Goal: Check status: Check status

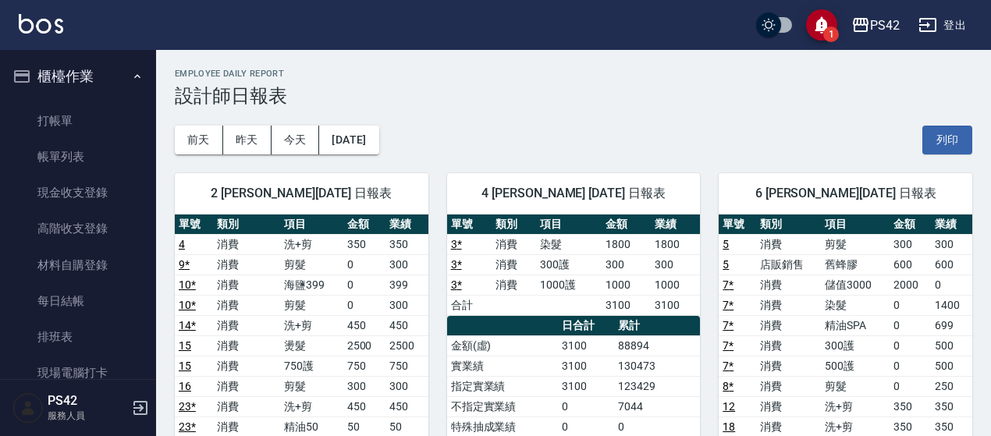
scroll to position [468, 0]
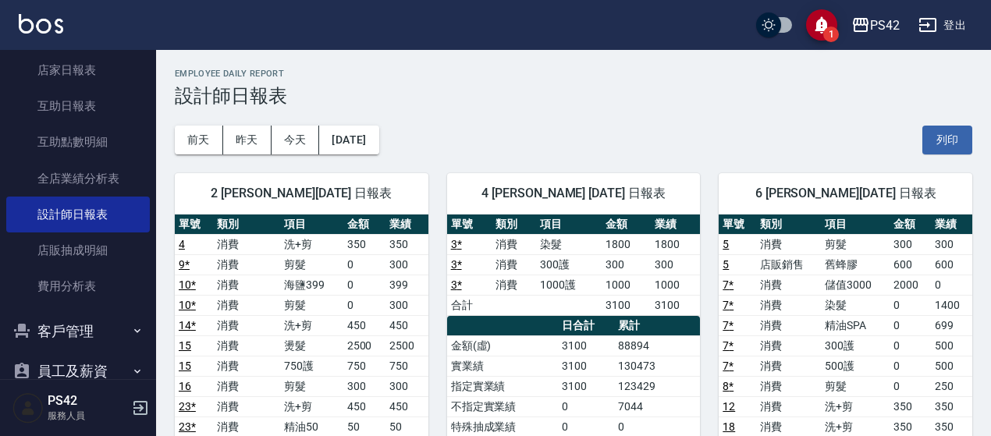
click at [585, 131] on div "[DATE] [DATE] [DATE] [DATE] 列印" at bounding box center [574, 140] width 798 height 66
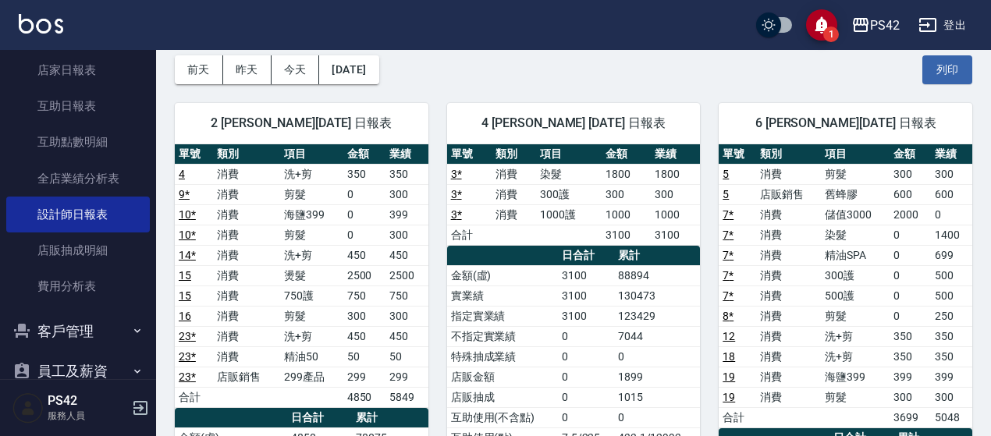
scroll to position [0, 0]
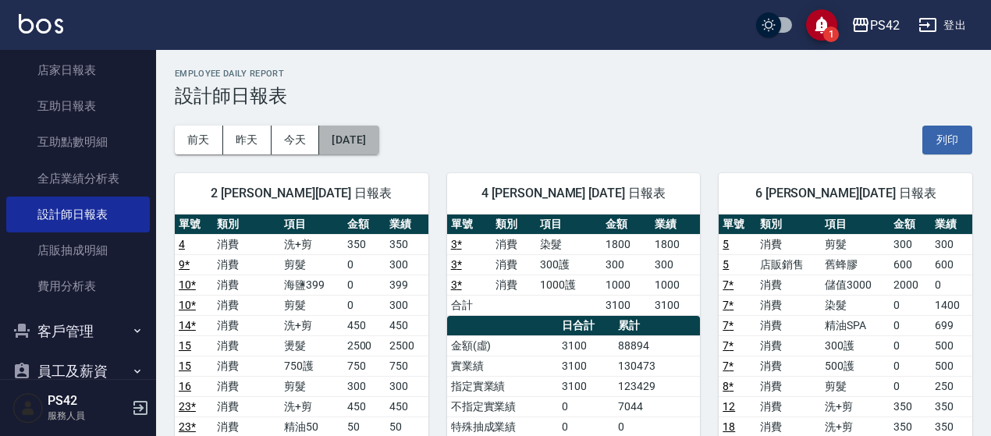
click at [319, 145] on button "[DATE]" at bounding box center [348, 140] width 59 height 29
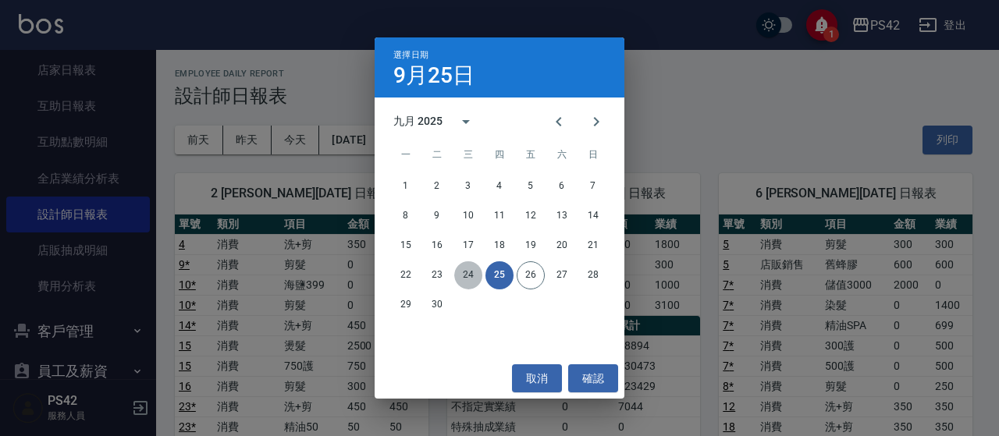
click at [459, 272] on button "24" at bounding box center [468, 275] width 28 height 28
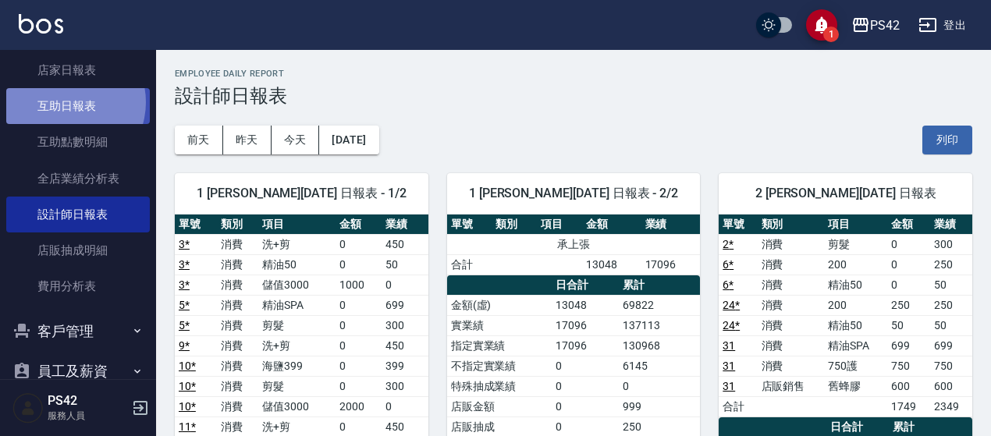
click at [65, 102] on link "互助日報表" at bounding box center [78, 106] width 144 height 36
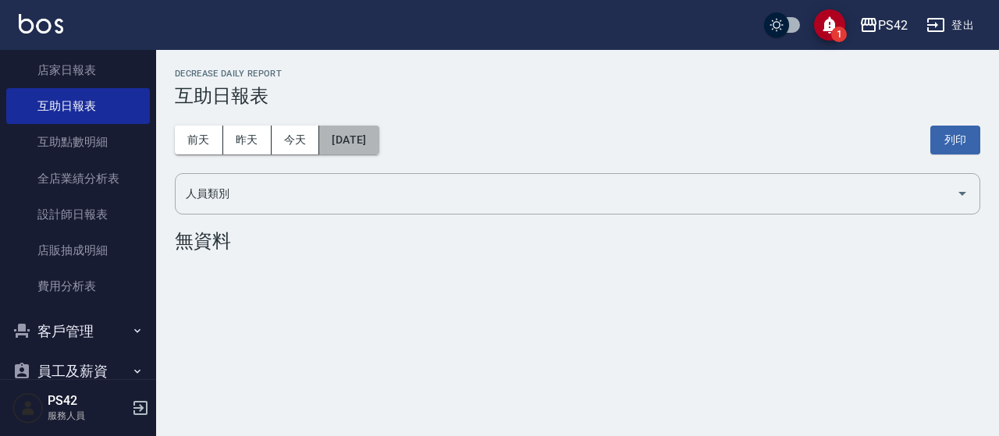
click at [361, 148] on button "[DATE]" at bounding box center [348, 140] width 59 height 29
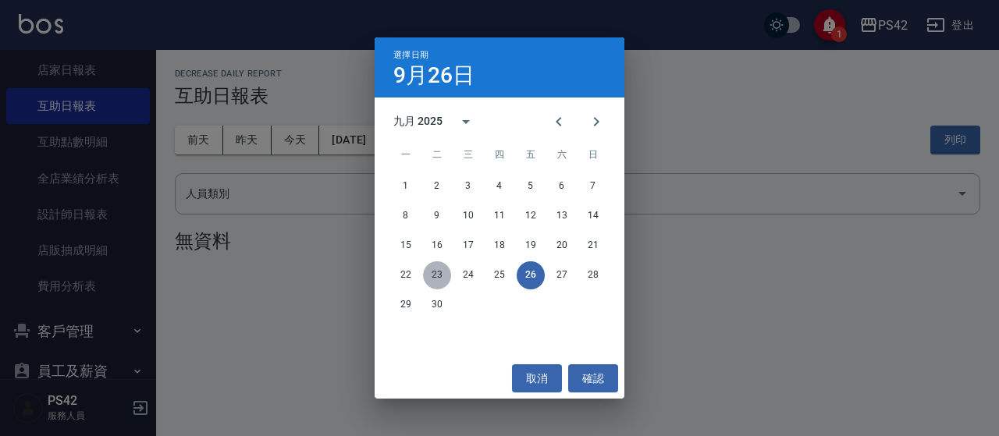
click at [437, 277] on button "23" at bounding box center [437, 275] width 28 height 28
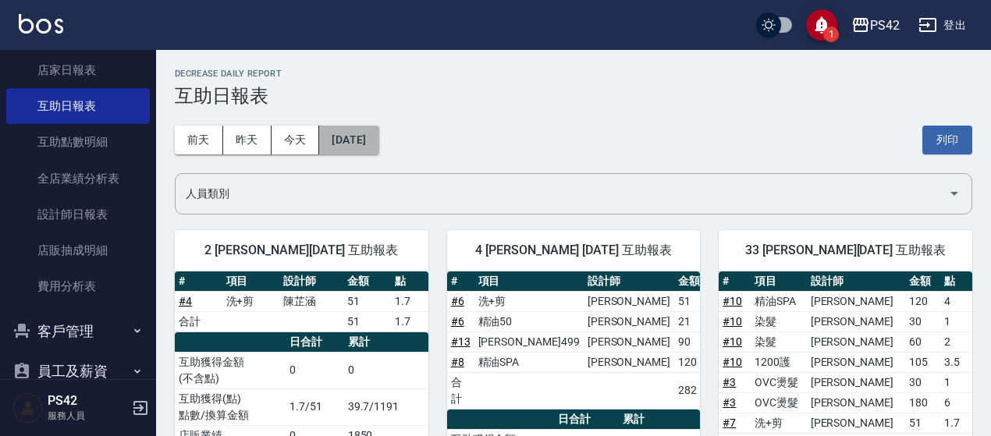
click at [368, 138] on button "[DATE]" at bounding box center [348, 140] width 59 height 29
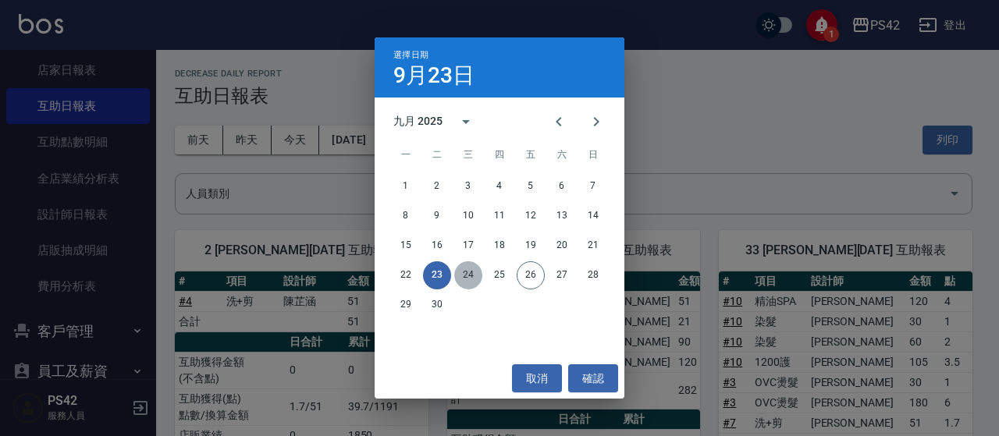
drag, startPoint x: 479, startPoint y: 272, endPoint x: 470, endPoint y: 272, distance: 9.4
click at [478, 272] on button "24" at bounding box center [468, 275] width 28 height 28
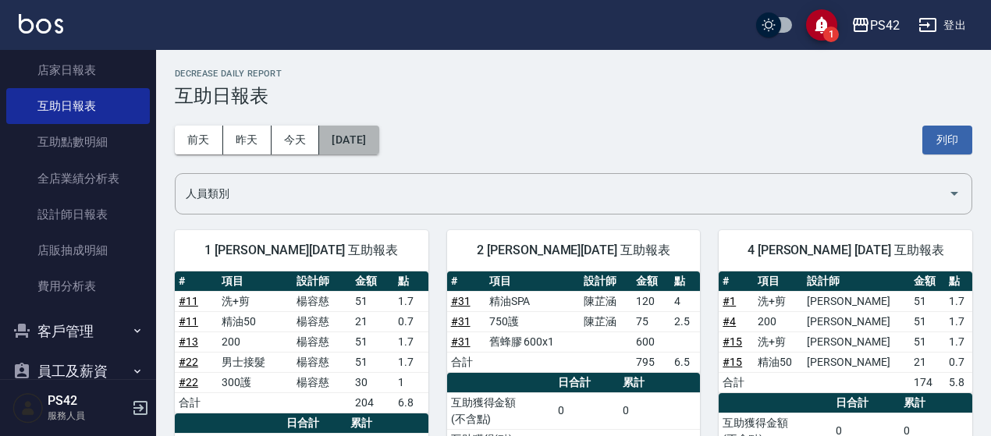
click at [372, 142] on button "[DATE]" at bounding box center [348, 140] width 59 height 29
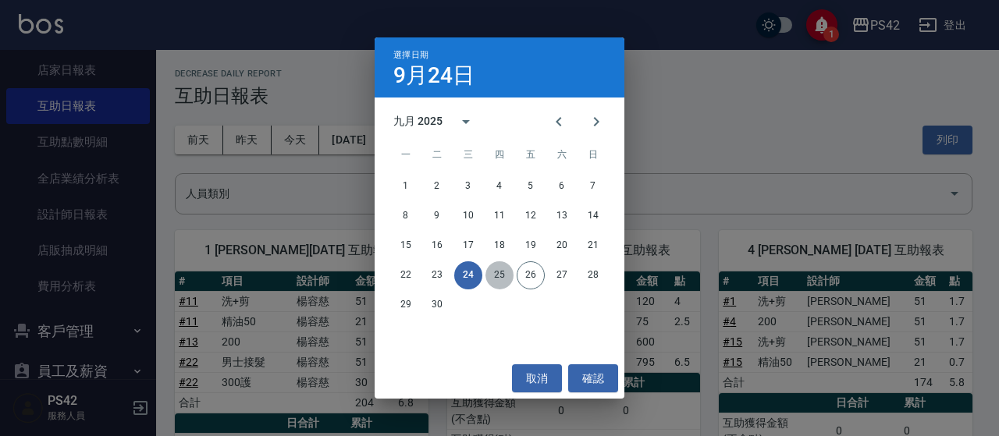
click at [498, 279] on button "25" at bounding box center [499, 275] width 28 height 28
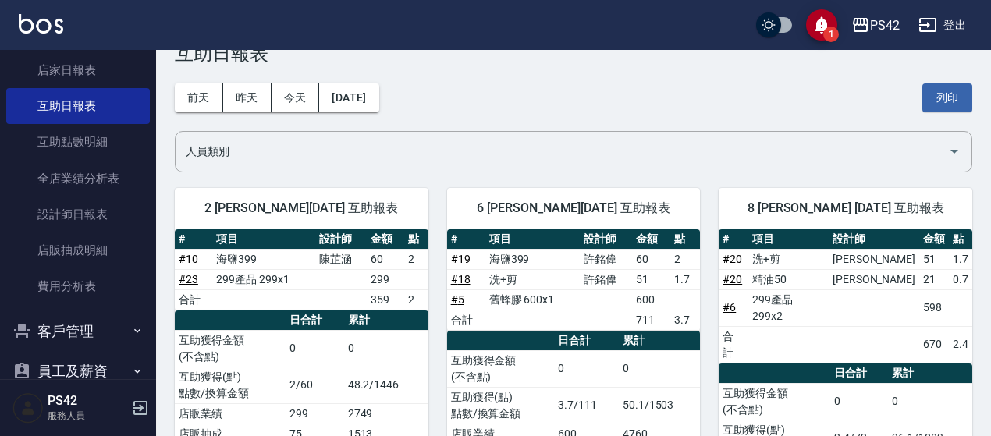
scroll to position [78, 0]
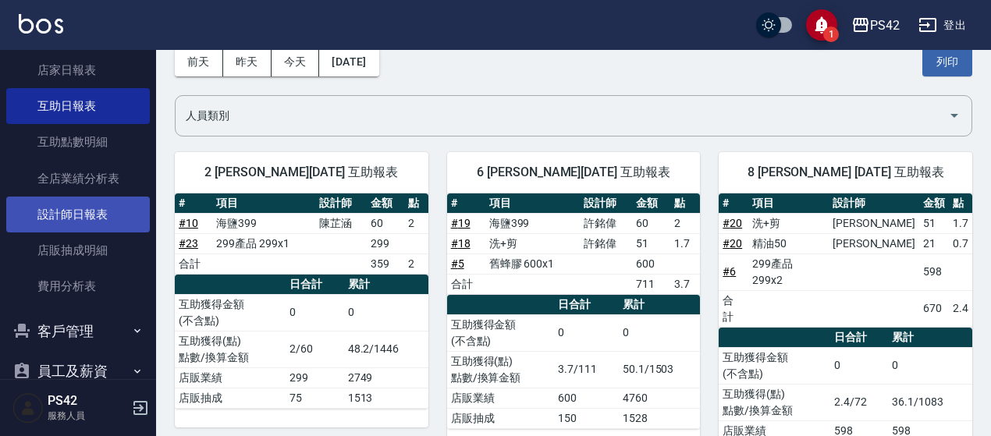
click at [81, 219] on link "設計師日報表" at bounding box center [78, 215] width 144 height 36
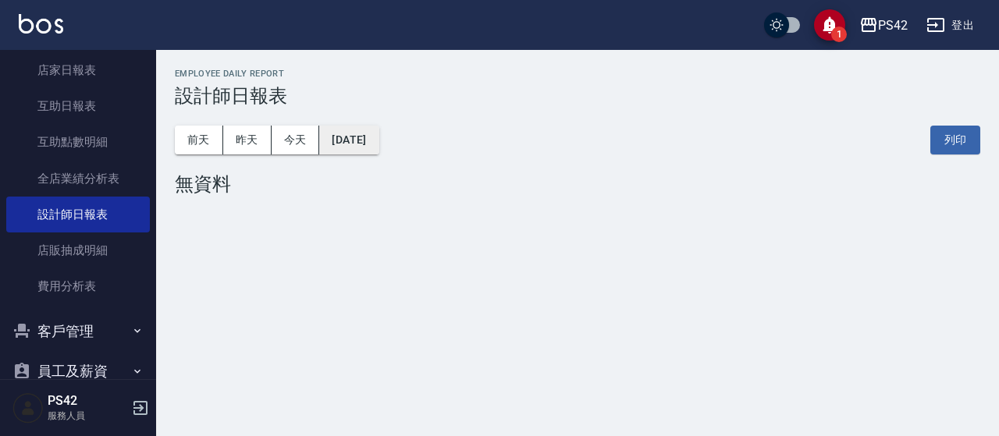
click at [343, 139] on button "[DATE]" at bounding box center [348, 140] width 59 height 29
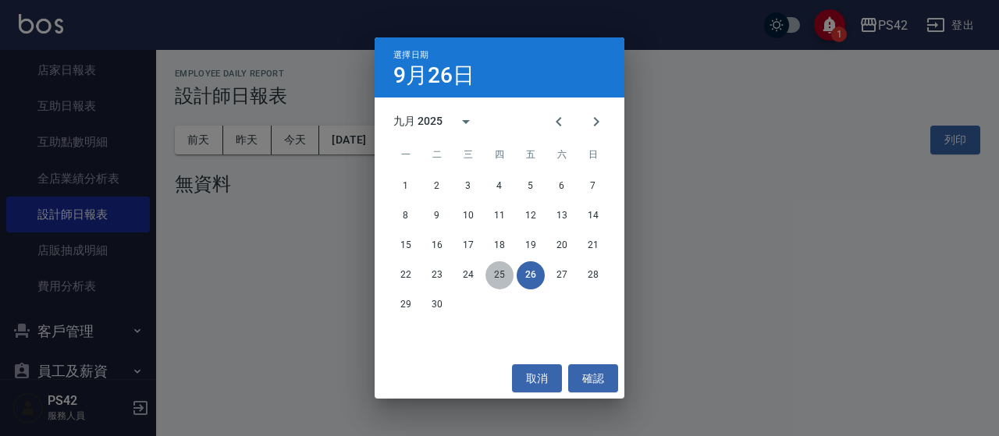
click at [497, 277] on button "25" at bounding box center [499, 275] width 28 height 28
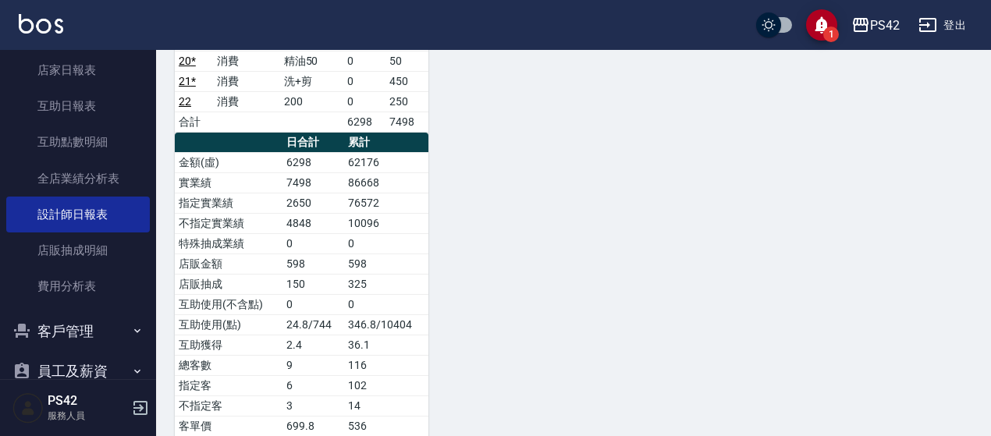
scroll to position [1171, 0]
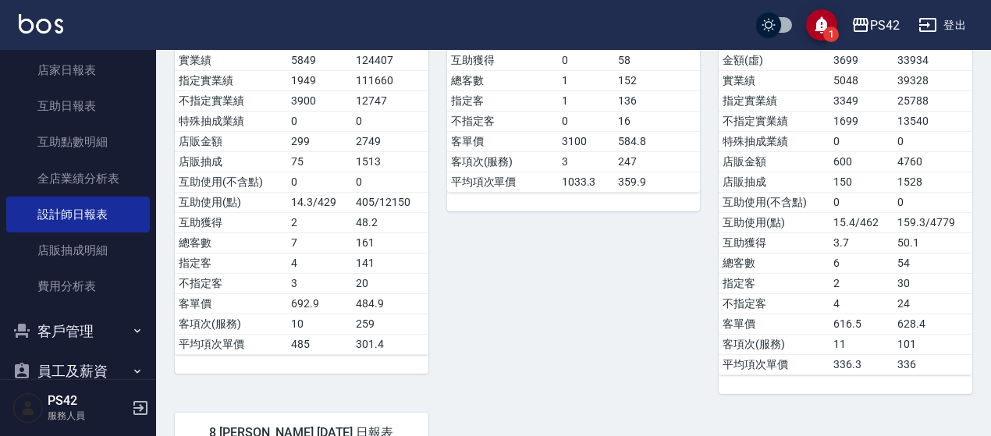
drag, startPoint x: 364, startPoint y: 122, endPoint x: 377, endPoint y: 126, distance: 13.8
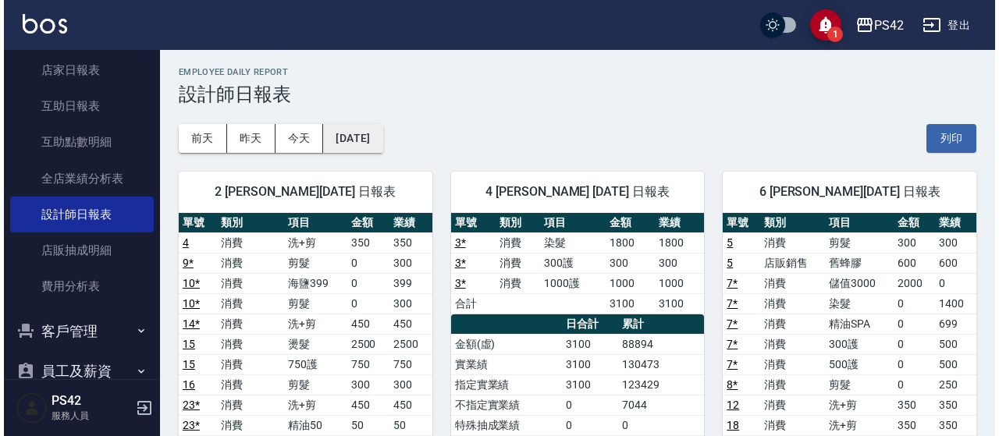
scroll to position [5, 0]
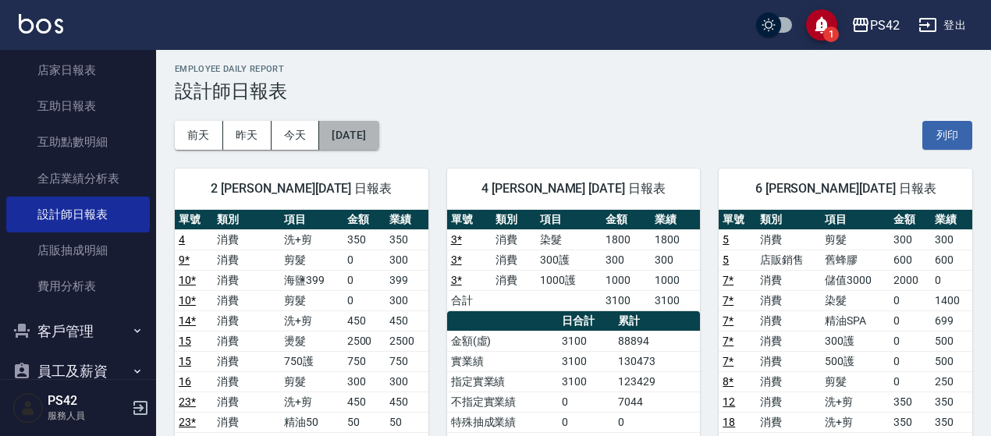
click at [372, 136] on button "[DATE]" at bounding box center [348, 135] width 59 height 29
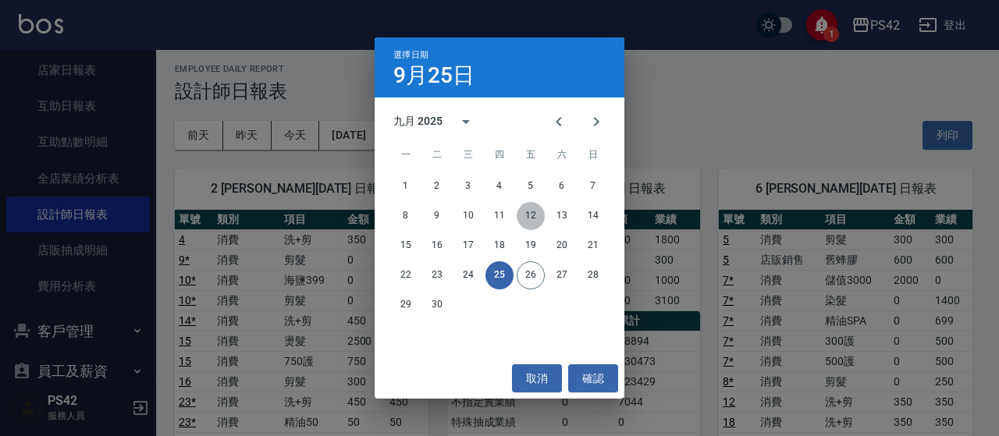
click at [535, 221] on button "12" at bounding box center [531, 216] width 28 height 28
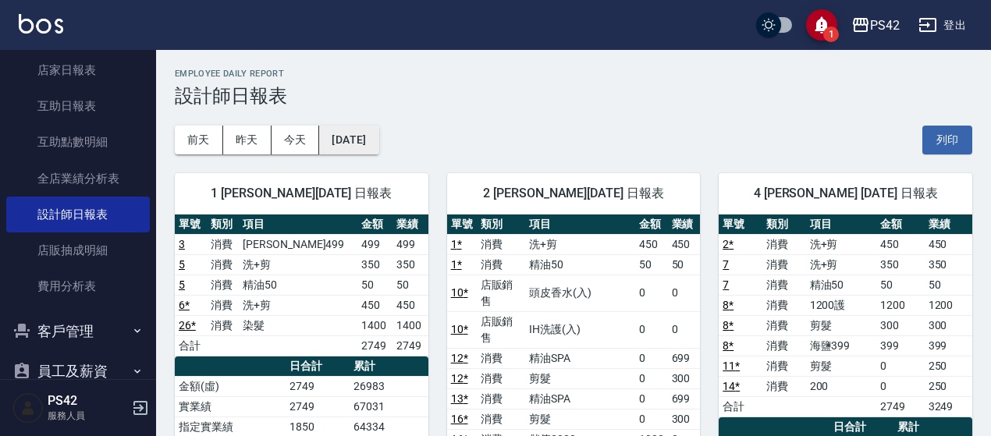
click at [359, 133] on button "[DATE]" at bounding box center [348, 140] width 59 height 29
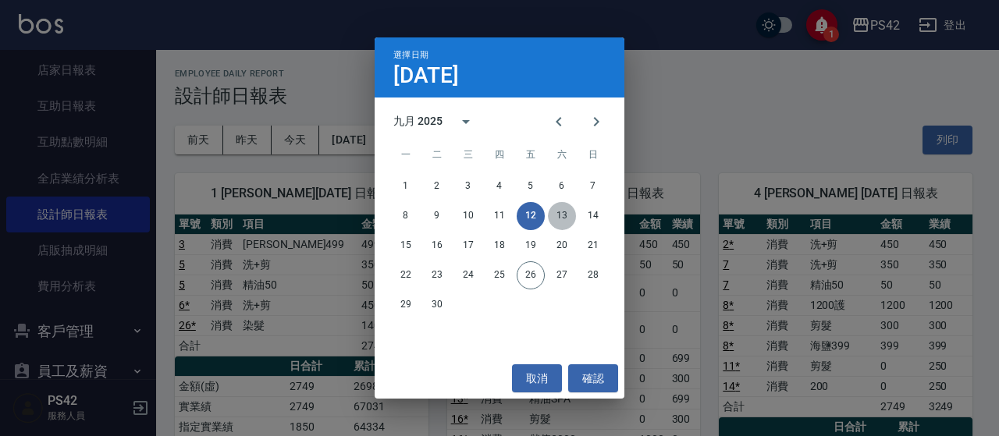
click at [569, 215] on button "13" at bounding box center [562, 216] width 28 height 28
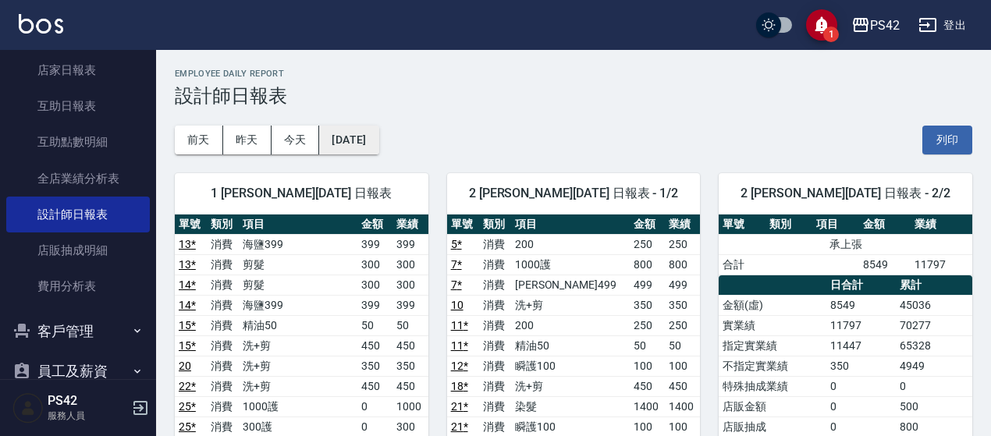
click at [345, 137] on button "[DATE]" at bounding box center [348, 140] width 59 height 29
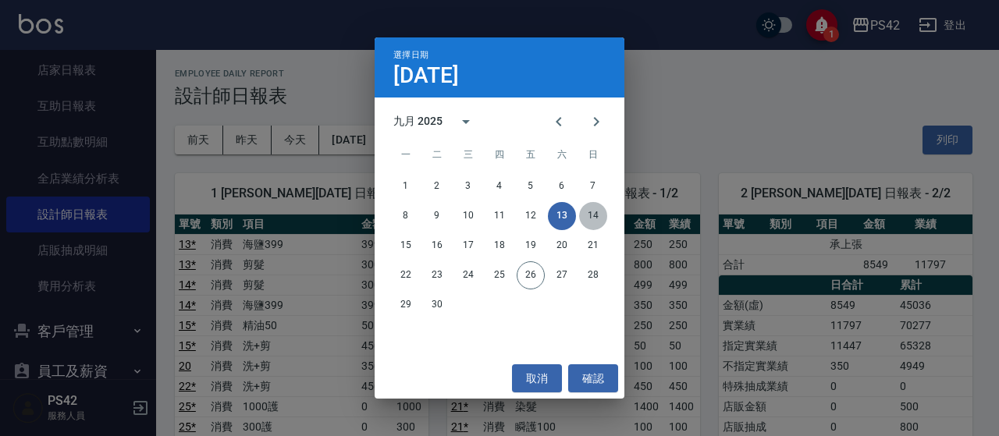
click at [601, 219] on button "14" at bounding box center [593, 216] width 28 height 28
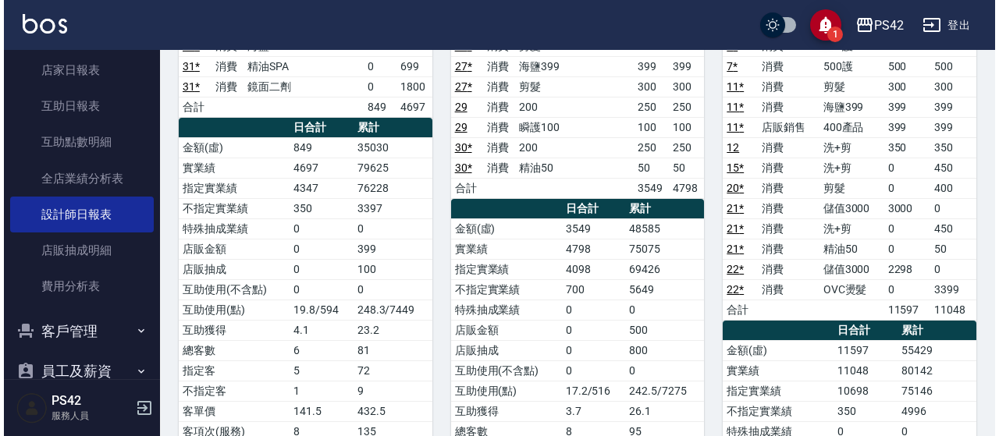
scroll to position [78, 0]
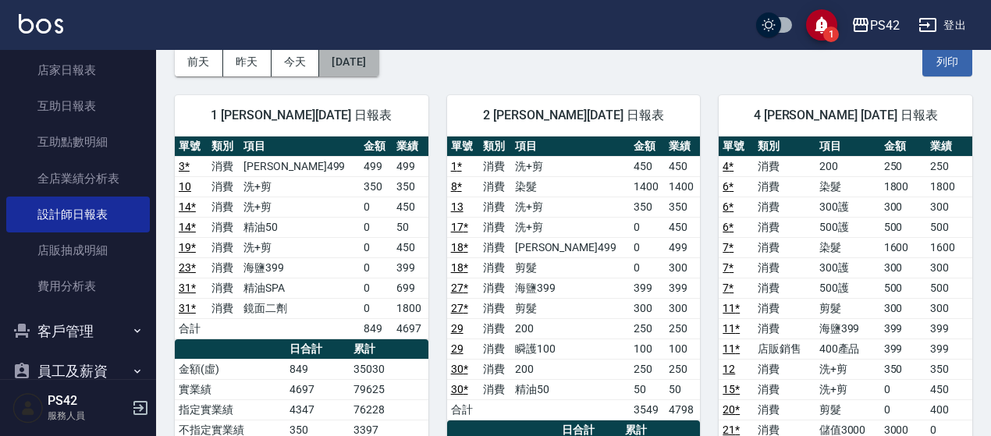
click at [364, 69] on button "[DATE]" at bounding box center [348, 62] width 59 height 29
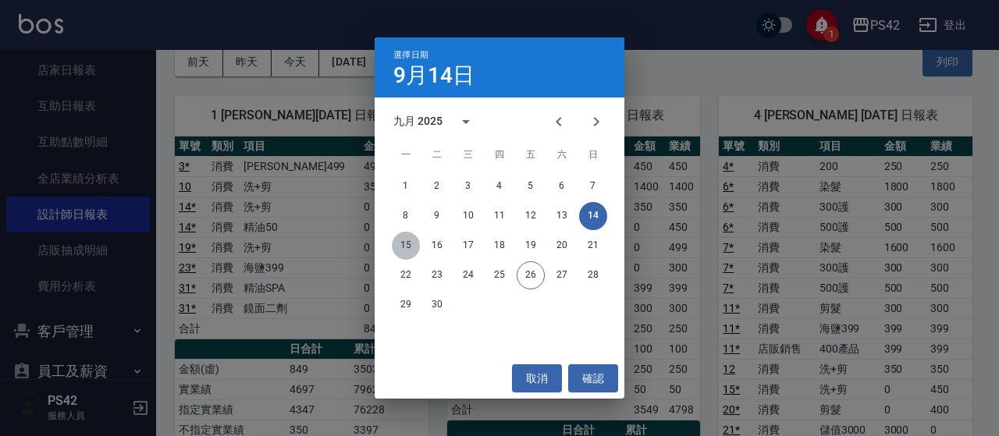
click at [407, 247] on button "15" at bounding box center [406, 246] width 28 height 28
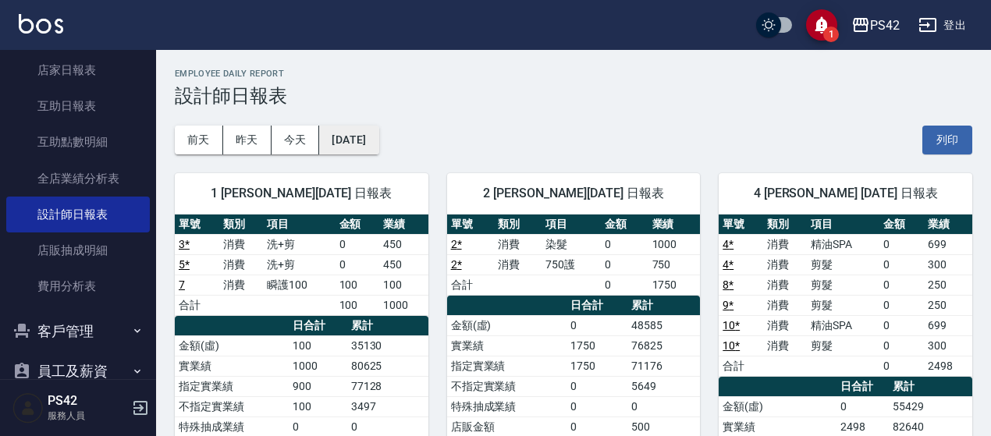
click at [329, 133] on button "[DATE]" at bounding box center [348, 140] width 59 height 29
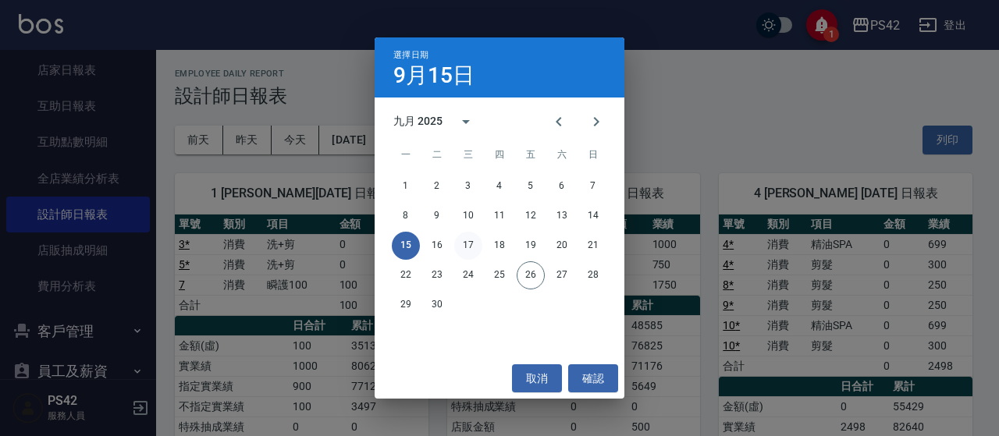
click at [479, 247] on button "17" at bounding box center [468, 246] width 28 height 28
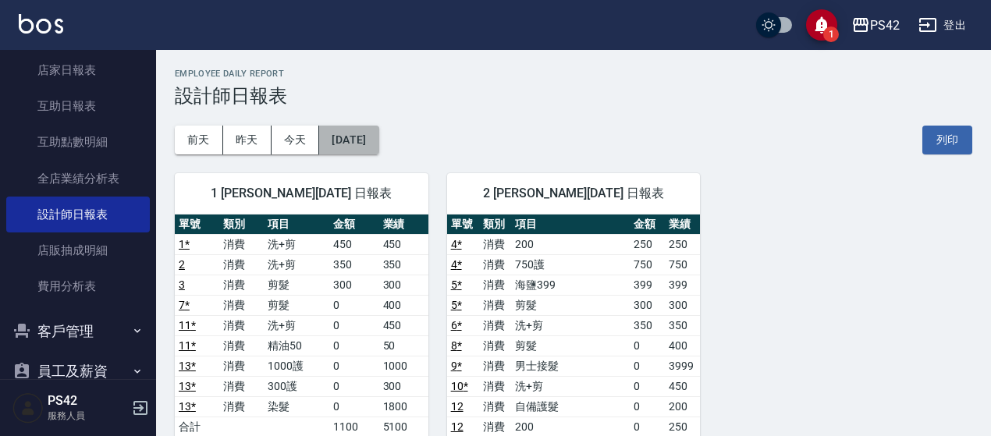
click at [336, 137] on button "[DATE]" at bounding box center [348, 140] width 59 height 29
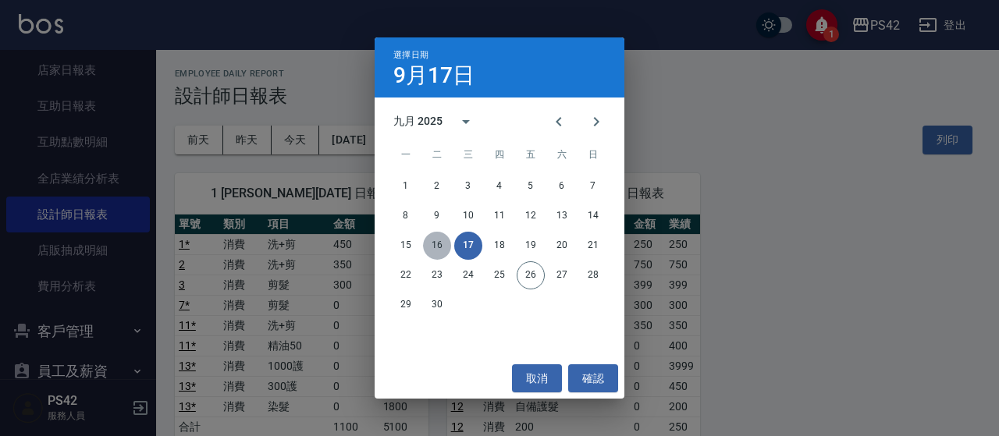
drag, startPoint x: 442, startPoint y: 244, endPoint x: 434, endPoint y: 240, distance: 8.7
click at [440, 244] on button "16" at bounding box center [437, 246] width 28 height 28
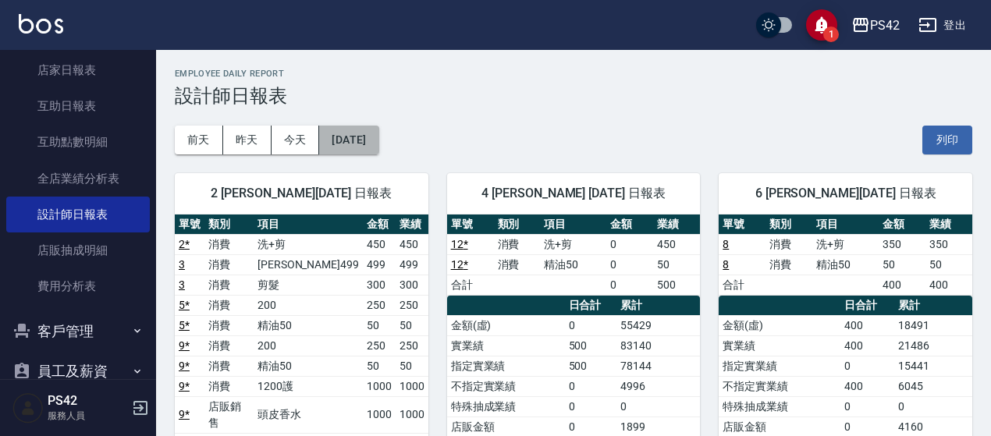
click at [352, 137] on button "[DATE]" at bounding box center [348, 140] width 59 height 29
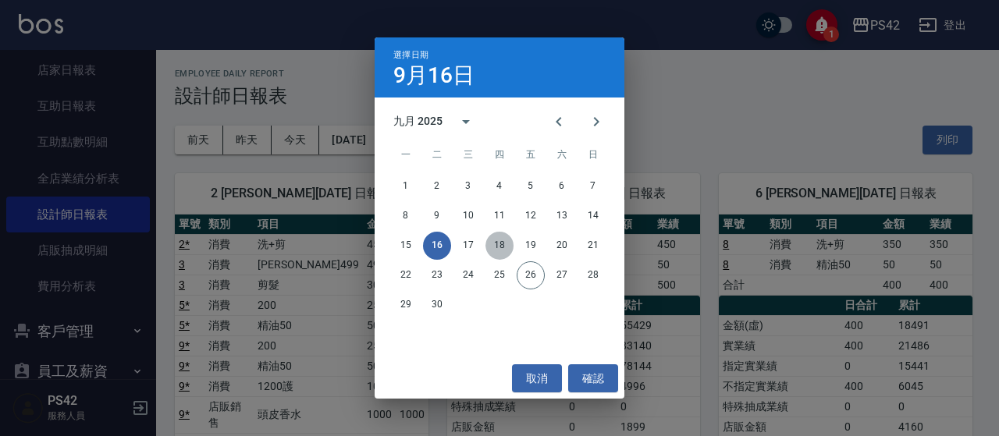
click at [507, 240] on button "18" at bounding box center [499, 246] width 28 height 28
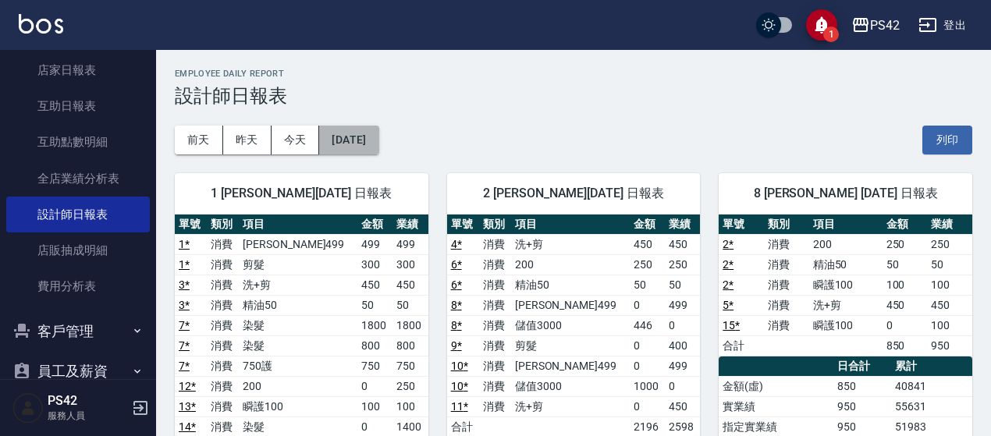
click at [319, 132] on button "[DATE]" at bounding box center [348, 140] width 59 height 29
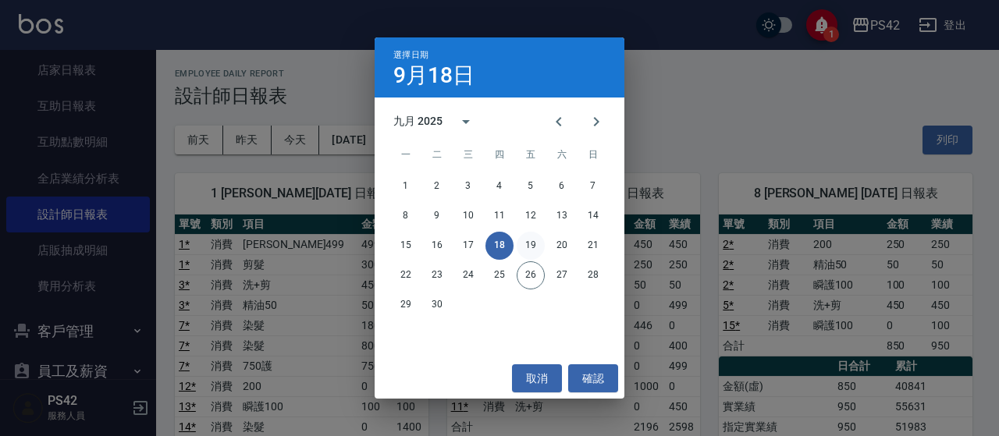
click at [539, 244] on button "19" at bounding box center [531, 246] width 28 height 28
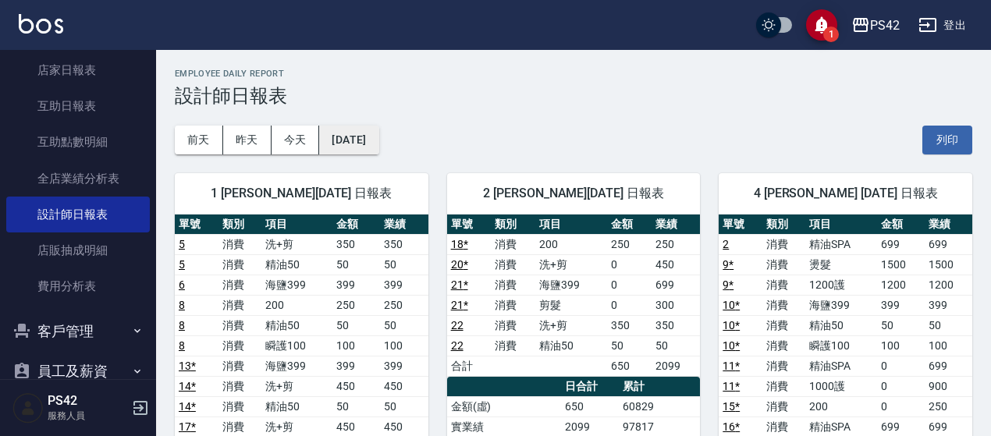
click at [379, 137] on button "[DATE]" at bounding box center [348, 140] width 59 height 29
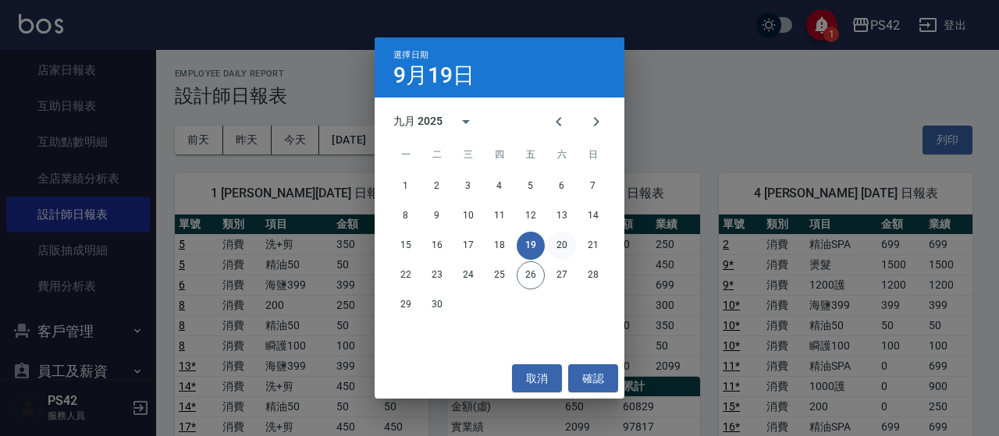
click at [559, 244] on button "20" at bounding box center [562, 246] width 28 height 28
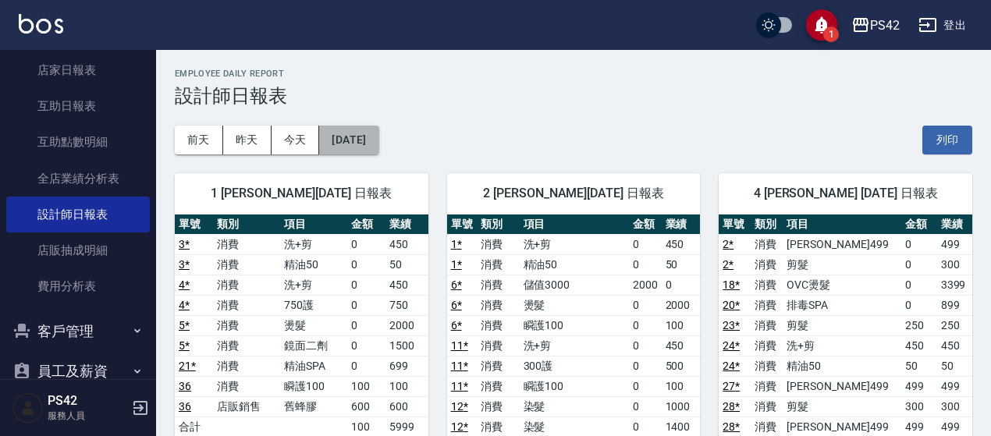
click at [379, 140] on button "[DATE]" at bounding box center [348, 140] width 59 height 29
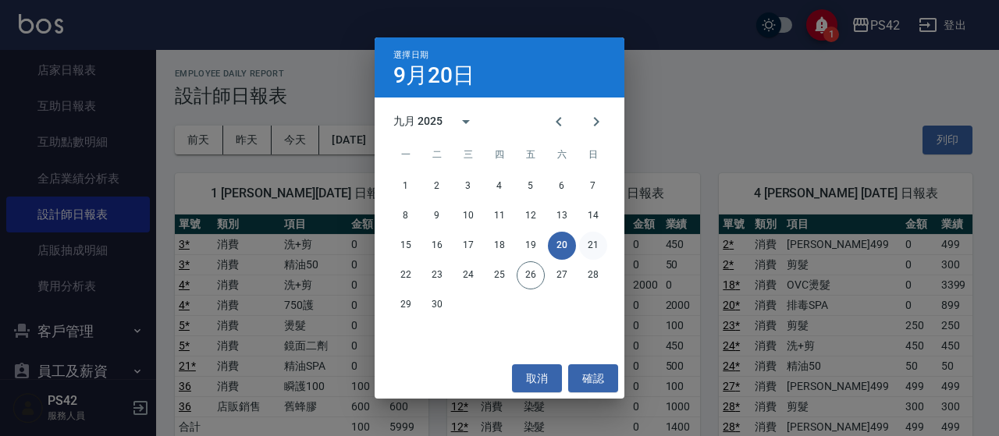
click at [598, 249] on button "21" at bounding box center [593, 246] width 28 height 28
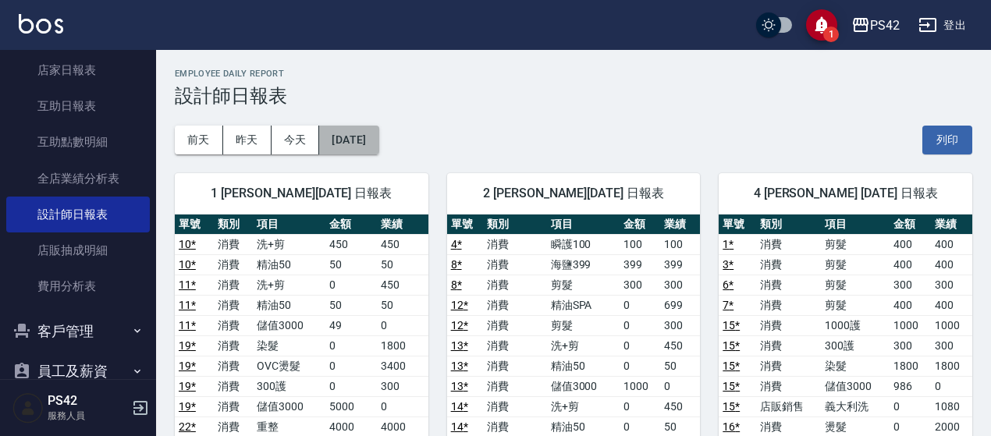
click at [379, 148] on button "[DATE]" at bounding box center [348, 140] width 59 height 29
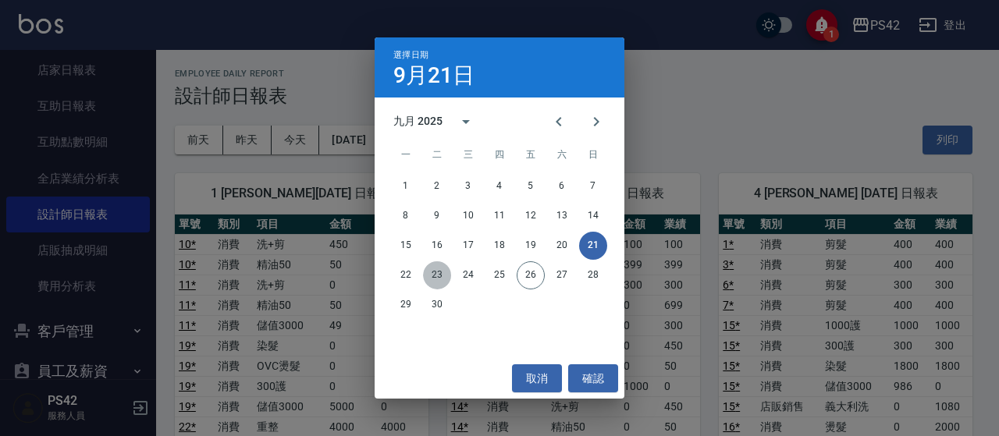
click at [442, 274] on button "23" at bounding box center [437, 275] width 28 height 28
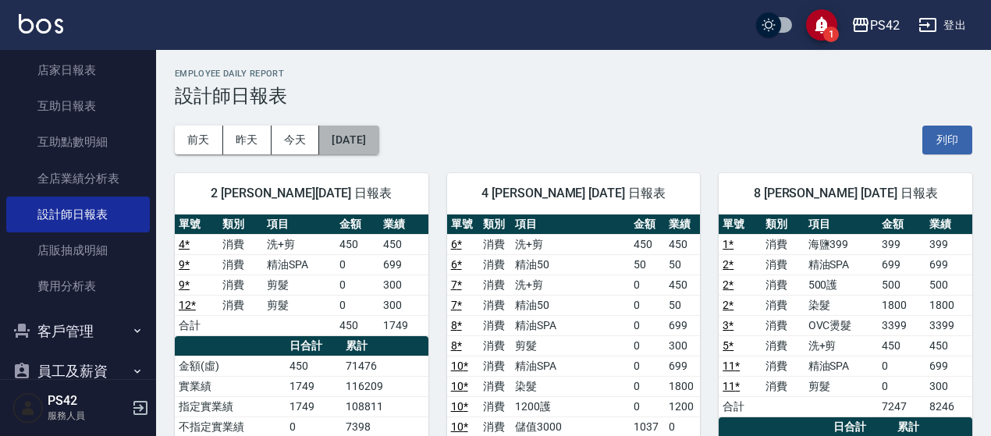
click at [334, 143] on button "[DATE]" at bounding box center [348, 140] width 59 height 29
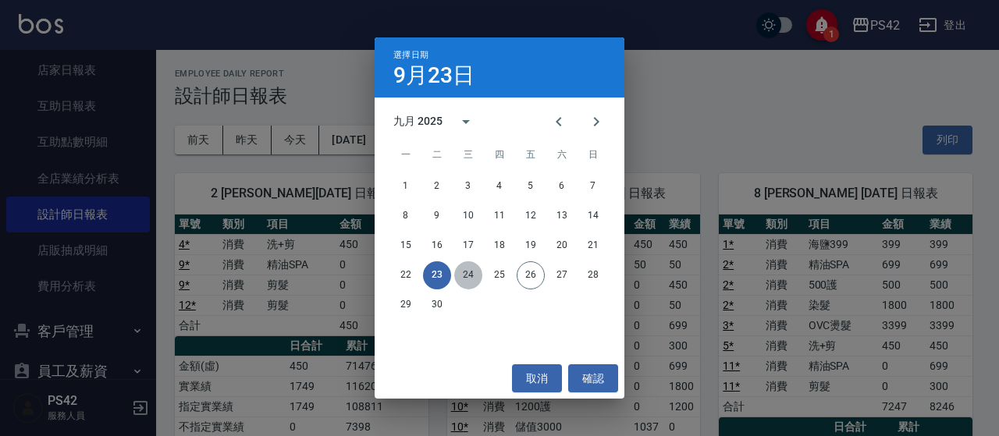
click at [459, 275] on button "24" at bounding box center [468, 275] width 28 height 28
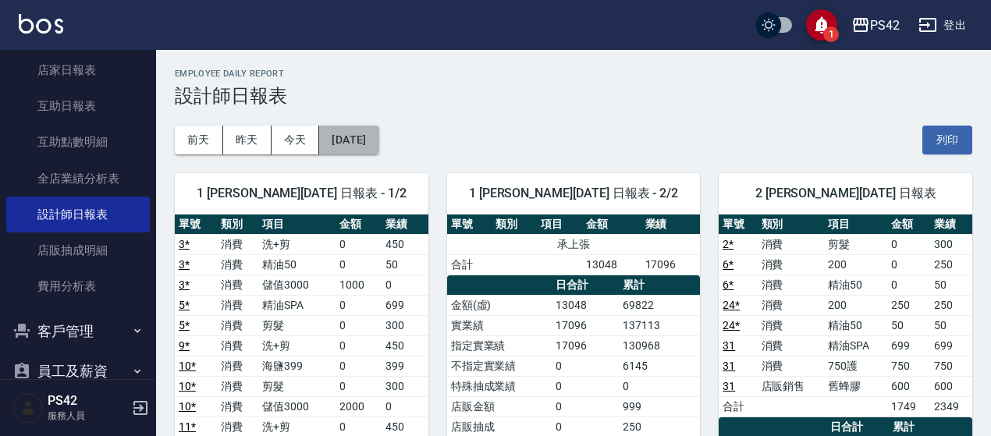
click at [357, 150] on button "[DATE]" at bounding box center [348, 140] width 59 height 29
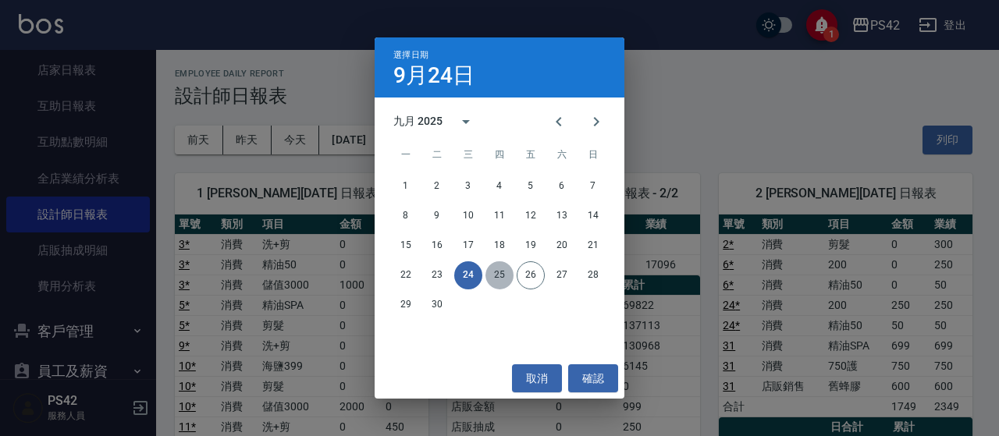
click at [495, 266] on button "25" at bounding box center [499, 275] width 28 height 28
